Goal: Task Accomplishment & Management: Complete application form

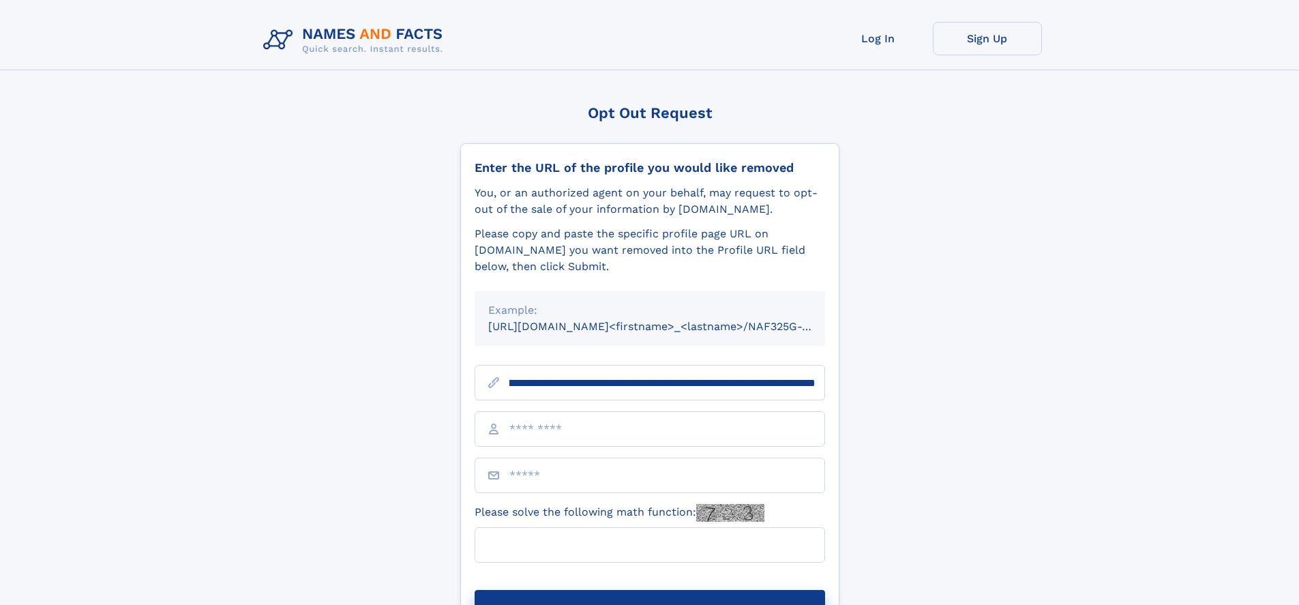
scroll to position [0, 178]
type input "**********"
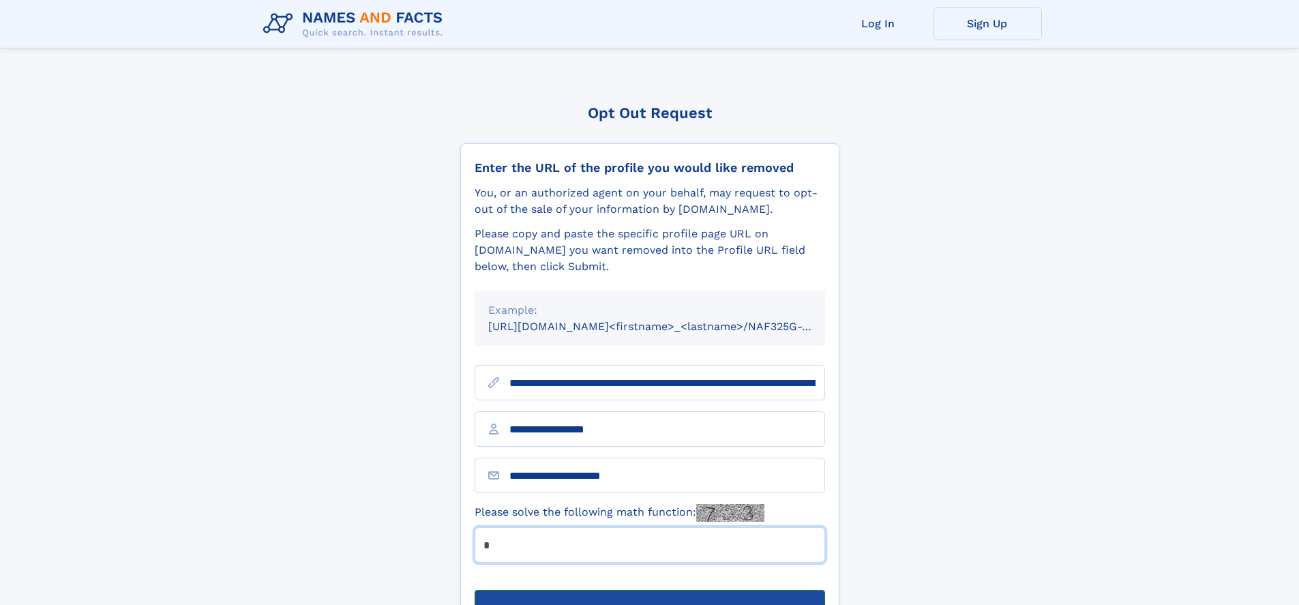
type input "*"
click at [649, 590] on button "Submit Opt Out Request" at bounding box center [650, 612] width 351 height 44
